Goal: Transaction & Acquisition: Purchase product/service

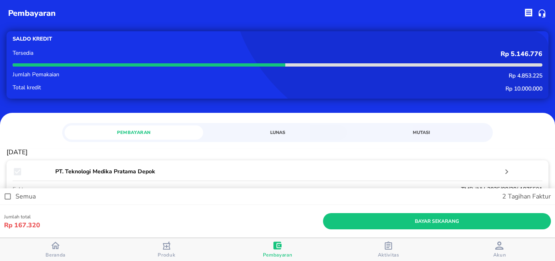
scroll to position [144, 0]
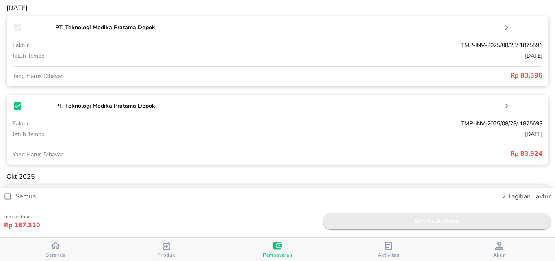
click at [434, 222] on span "bayar sekarang" at bounding box center [437, 221] width 215 height 9
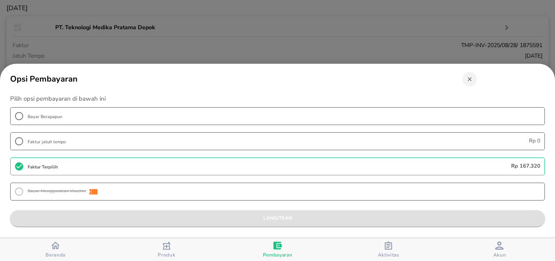
click at [328, 218] on span "lanjutkan" at bounding box center [278, 218] width 522 height 9
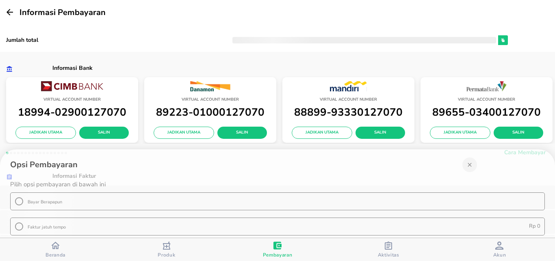
scroll to position [197, 0]
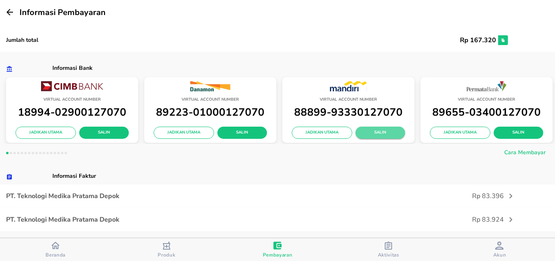
click at [380, 136] on span "Salin" at bounding box center [380, 132] width 37 height 7
click at [10, 14] on icon "button" at bounding box center [10, 12] width 10 height 10
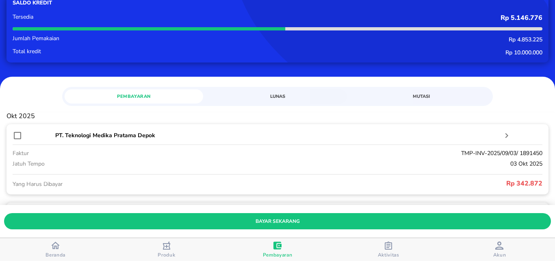
scroll to position [54, 0]
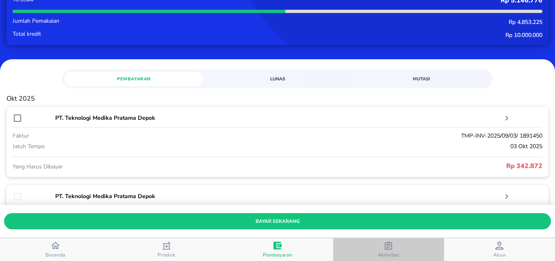
click at [385, 247] on icon "button" at bounding box center [389, 246] width 8 height 8
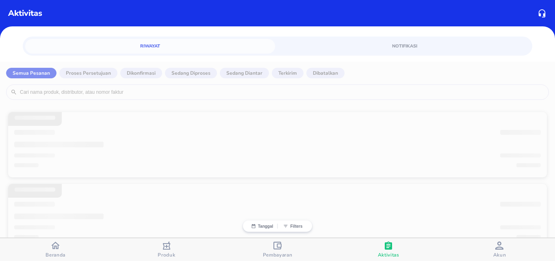
scroll to position [23, 0]
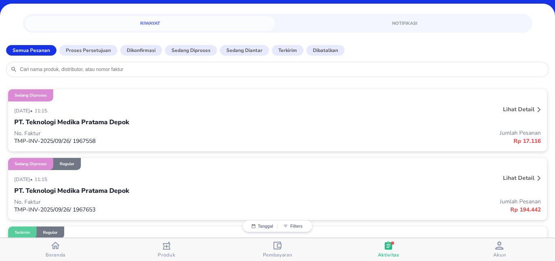
click at [281, 248] on icon "button" at bounding box center [278, 246] width 8 height 8
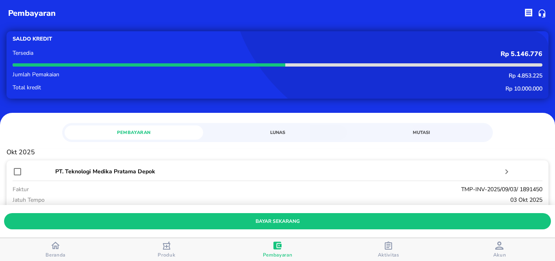
click at [49, 252] on div "Beranda" at bounding box center [56, 249] width 20 height 17
